Goal: Task Accomplishment & Management: Manage account settings

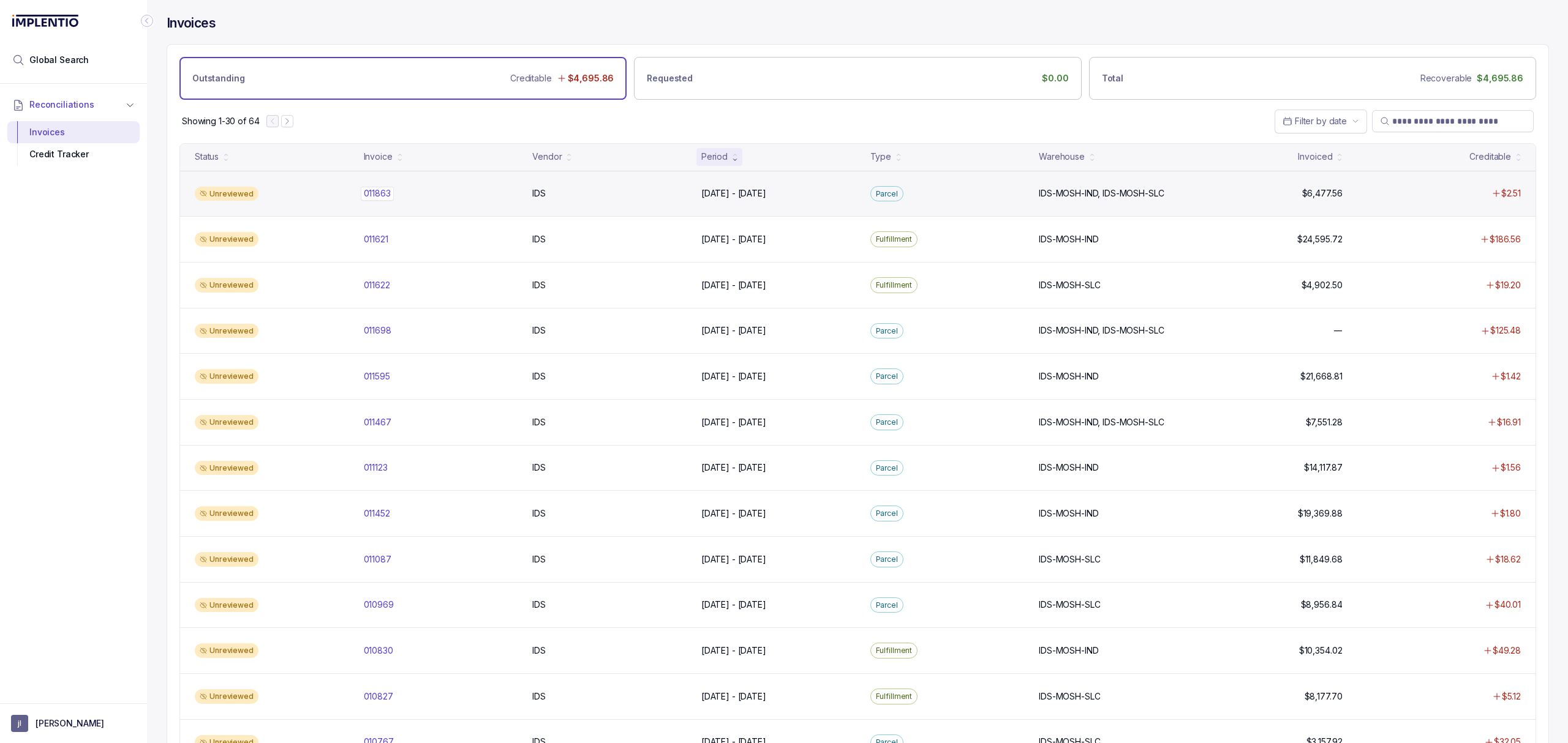
click at [389, 187] on p "011863" at bounding box center [377, 193] width 33 height 14
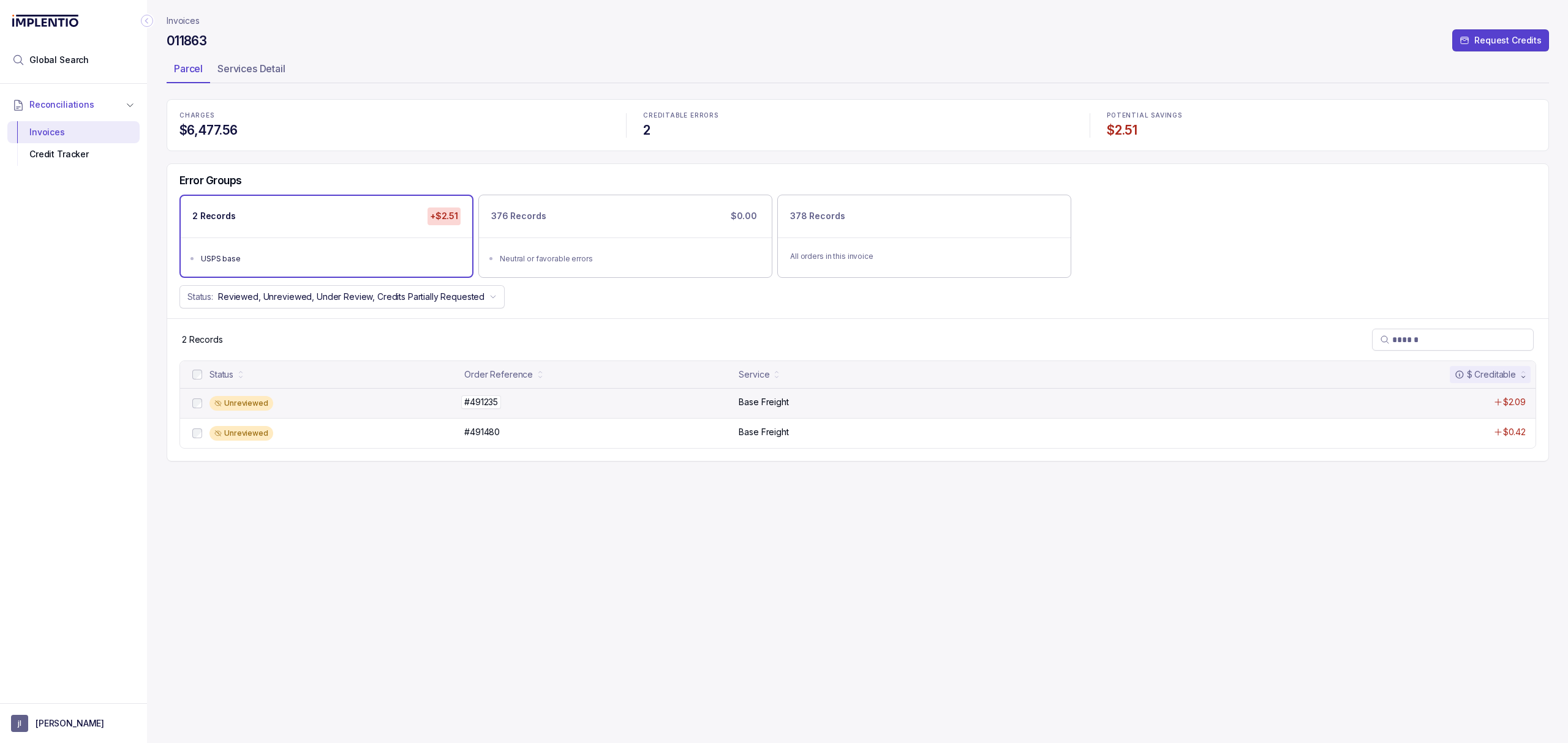
click at [486, 409] on p "#491235" at bounding box center [481, 402] width 40 height 14
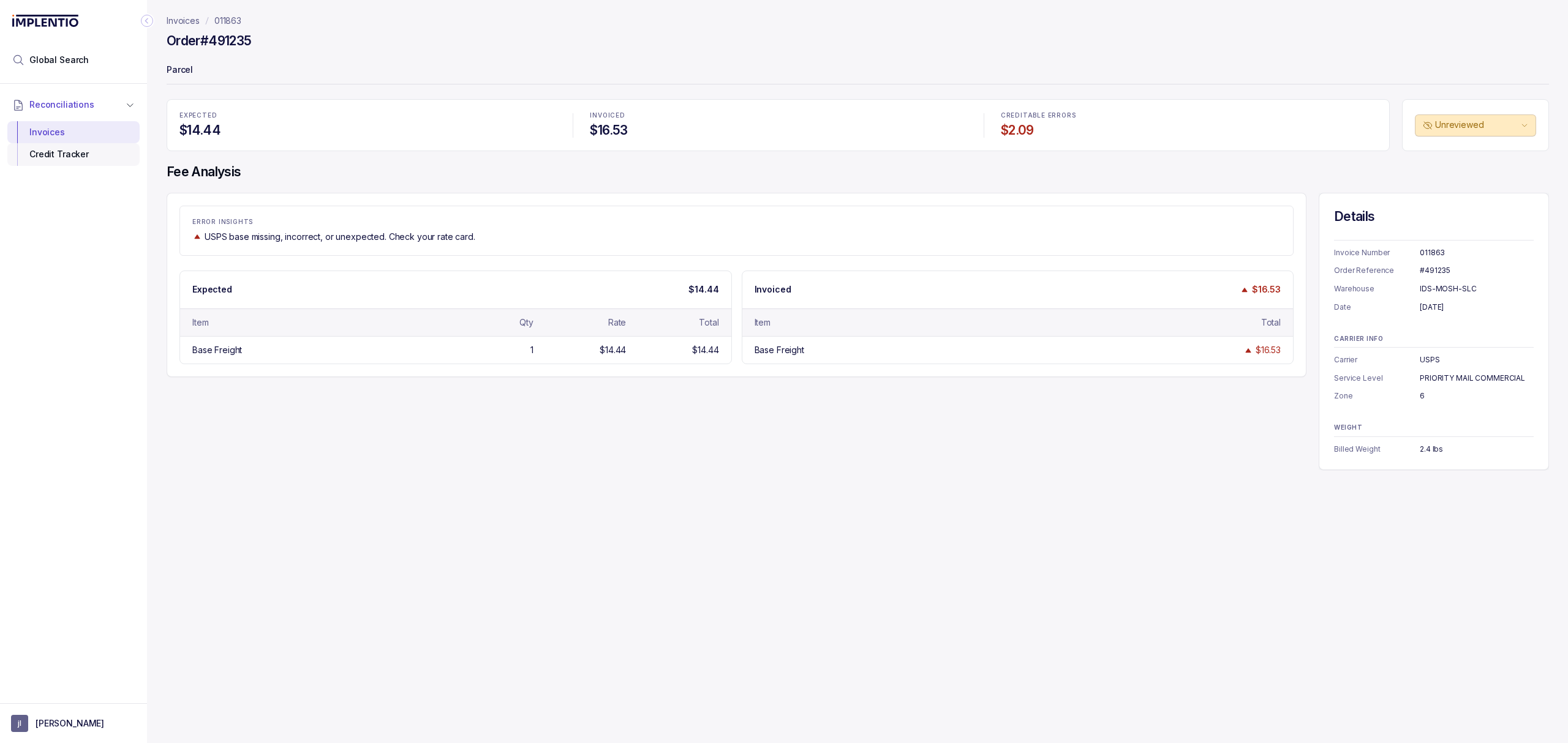
click at [62, 164] on div "Credit Tracker" at bounding box center [73, 154] width 113 height 22
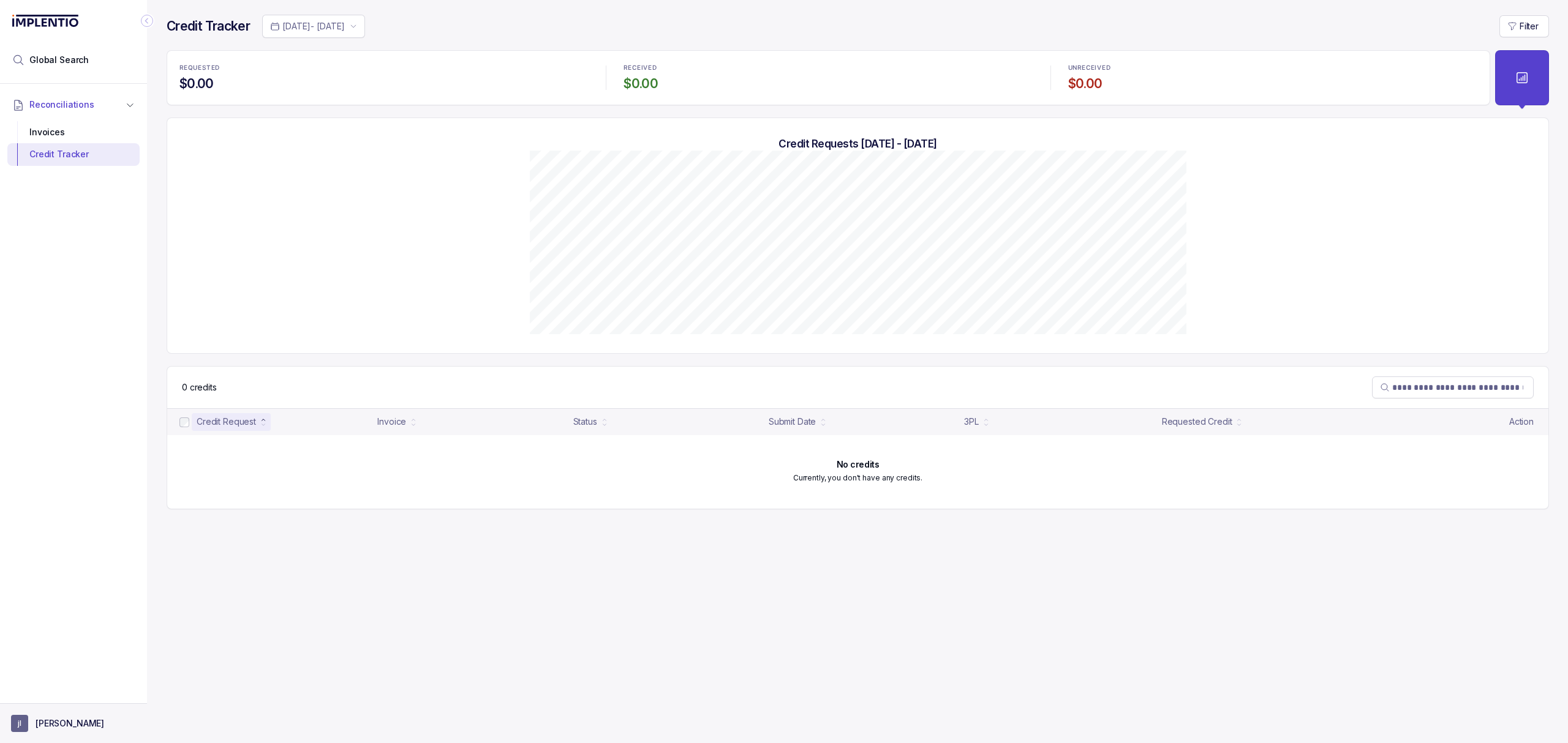
click at [43, 730] on button "[PERSON_NAME]" at bounding box center [73, 724] width 125 height 17
click at [62, 703] on p "Logout" at bounding box center [81, 696] width 101 height 12
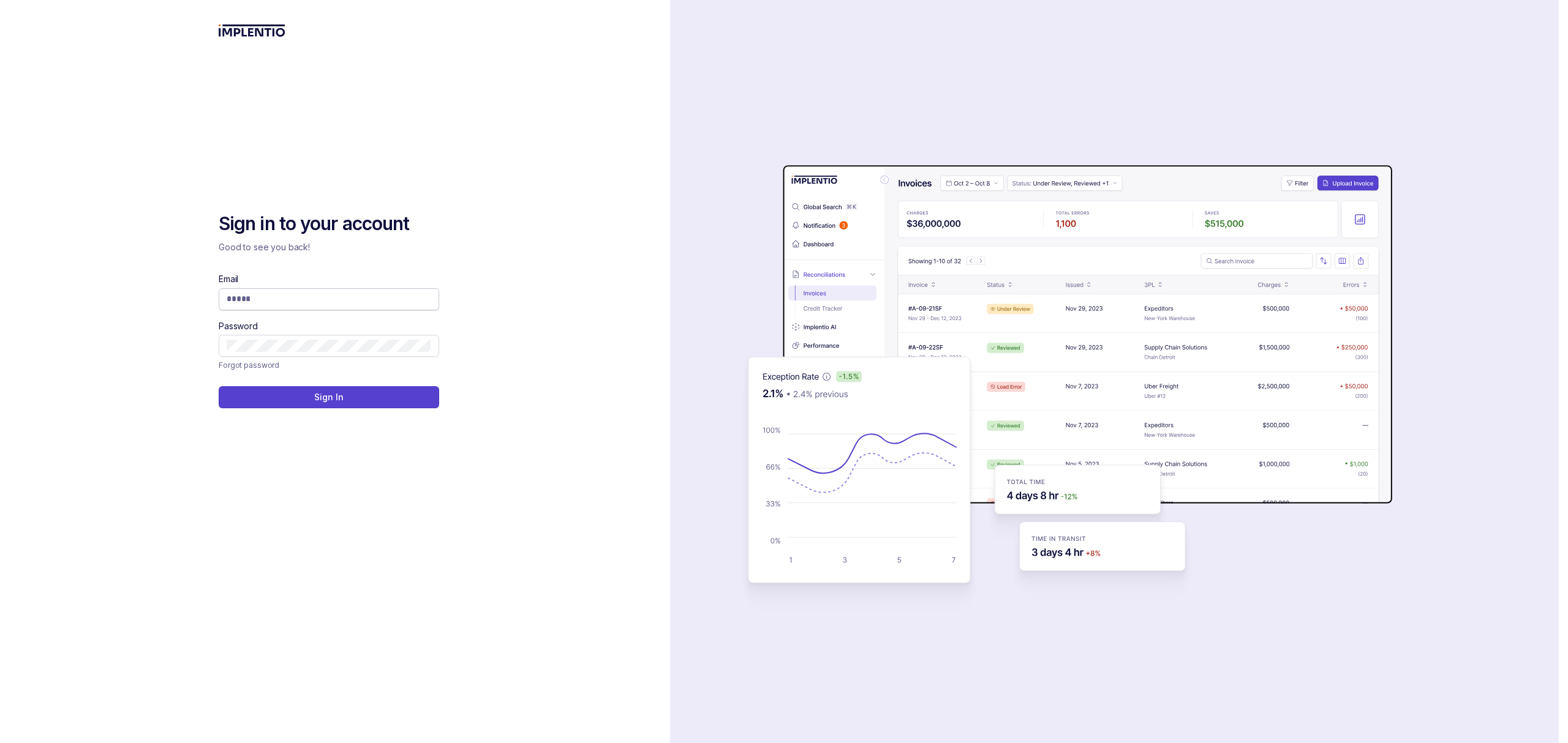
click at [368, 293] on input "Email" at bounding box center [329, 298] width 204 height 12
click at [368, 302] on input "Email" at bounding box center [329, 298] width 204 height 12
type input "**********"
